Goal: Task Accomplishment & Management: Use online tool/utility

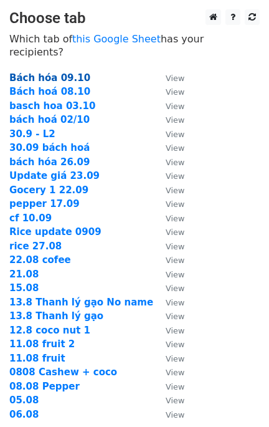
click at [50, 72] on strong "Bách hóa 09.10" at bounding box center [49, 77] width 81 height 11
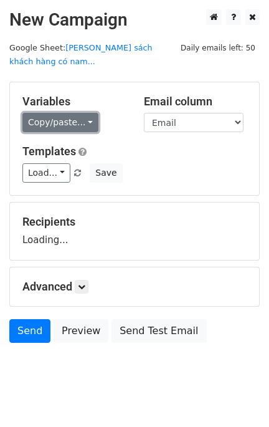
click at [37, 113] on link "Copy/paste..." at bounding box center [60, 122] width 76 height 19
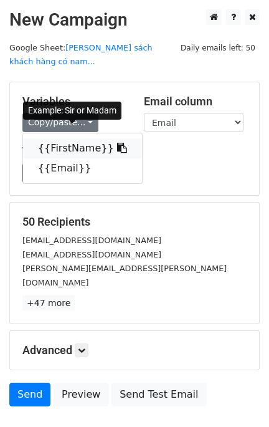
click at [55, 138] on link "{{FirstName}}" at bounding box center [82, 148] width 119 height 20
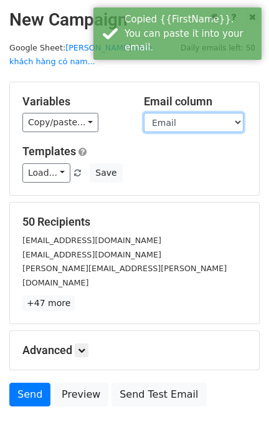
click at [189, 113] on select "FirstName Email" at bounding box center [194, 122] width 100 height 19
click at [144, 113] on select "FirstName Email" at bounding box center [194, 122] width 100 height 19
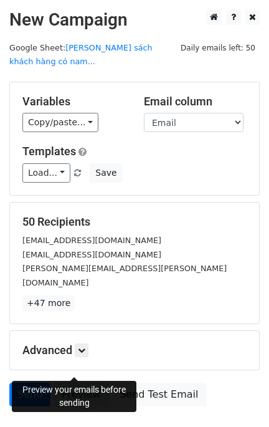
click at [84, 383] on link "Preview" at bounding box center [81, 395] width 55 height 24
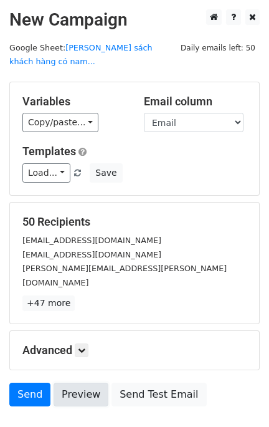
click at [80, 383] on link "Preview" at bounding box center [81, 395] width 55 height 24
